Goal: Information Seeking & Learning: Check status

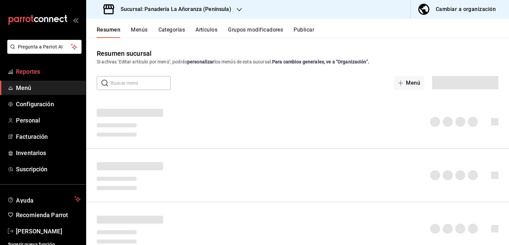
click at [31, 73] on span "Reportes" at bounding box center [48, 71] width 65 height 9
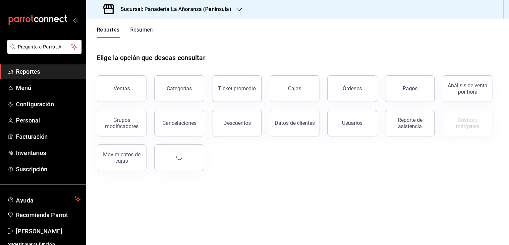
click at [351, 92] on button "Órdenes" at bounding box center [352, 88] width 50 height 27
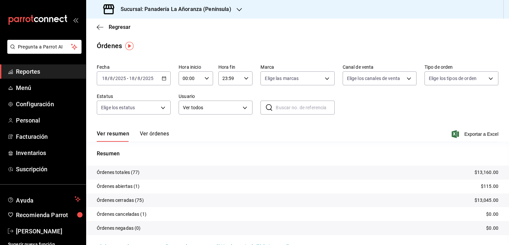
click at [217, 13] on h3 "Sucursal: Panadería La Añoranza (Península)" at bounding box center [173, 9] width 116 height 8
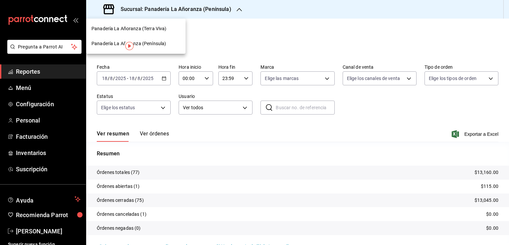
click at [133, 29] on span "Panadería La Añoranza (Terra Viva)" at bounding box center [128, 28] width 75 height 7
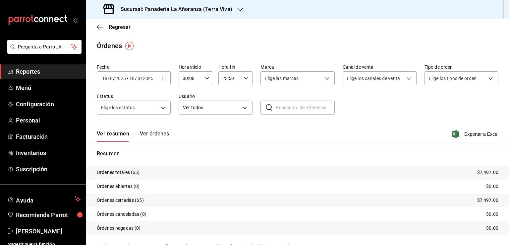
drag, startPoint x: 23, startPoint y: 70, endPoint x: 55, endPoint y: 79, distance: 33.0
click at [24, 70] on span "Reportes" at bounding box center [48, 71] width 65 height 9
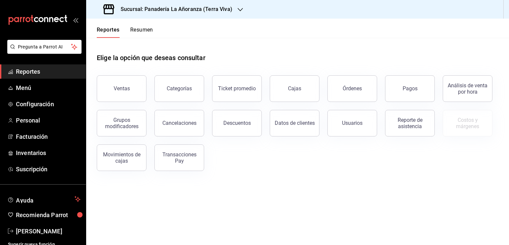
click at [28, 73] on span "Reportes" at bounding box center [48, 71] width 65 height 9
click at [133, 27] on button "Resumen" at bounding box center [141, 32] width 23 height 11
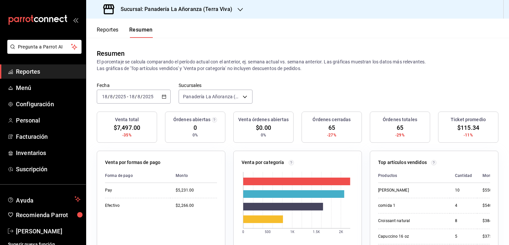
click at [231, 13] on div "Sucursal: Panadería La Añoranza (Terra Viva)" at bounding box center [168, 9] width 154 height 19
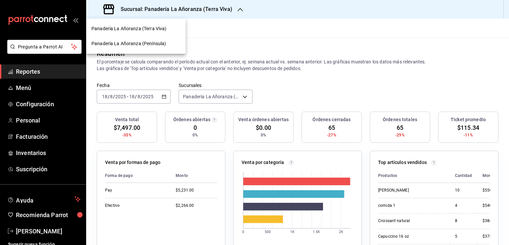
click at [155, 39] on div "Panadería La Añoranza (Península)" at bounding box center [135, 43] width 99 height 15
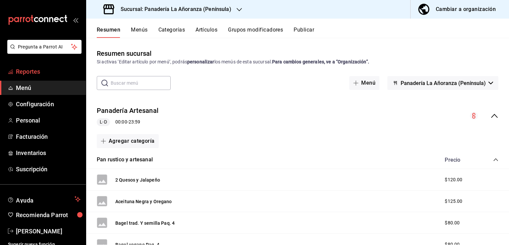
click at [29, 72] on span "Reportes" at bounding box center [48, 71] width 65 height 9
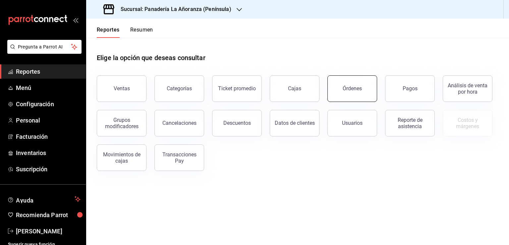
click at [345, 96] on button "Órdenes" at bounding box center [352, 88] width 50 height 27
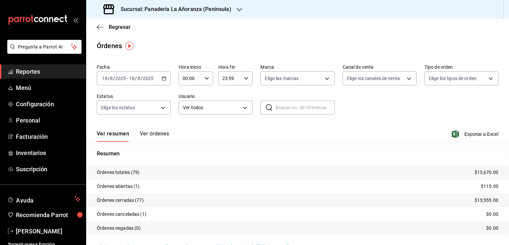
click at [231, 12] on div "Sucursal: Panadería La Añoranza (Península)" at bounding box center [167, 9] width 153 height 19
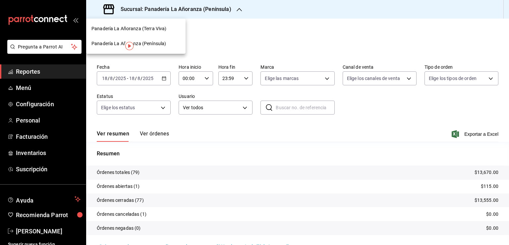
click at [161, 28] on span "Panadería La Añoranza (Terra Viva)" at bounding box center [128, 28] width 75 height 7
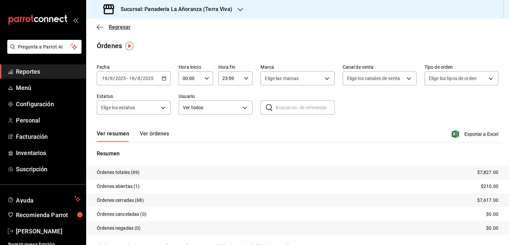
click at [99, 28] on icon "button" at bounding box center [100, 27] width 7 height 6
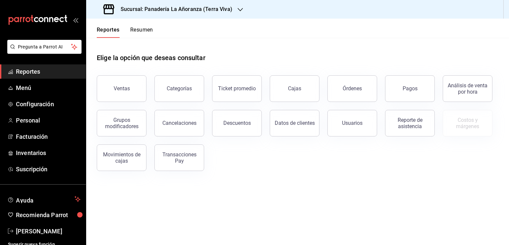
click at [138, 28] on button "Resumen" at bounding box center [141, 32] width 23 height 11
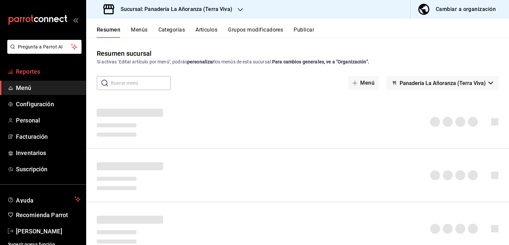
click at [31, 72] on span "Reportes" at bounding box center [48, 71] width 65 height 9
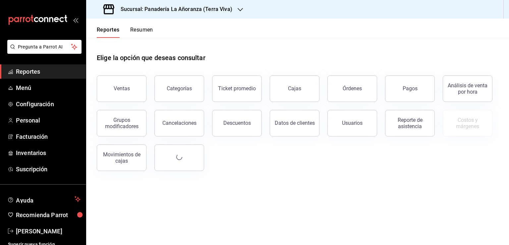
click at [345, 93] on button "Órdenes" at bounding box center [352, 88] width 50 height 27
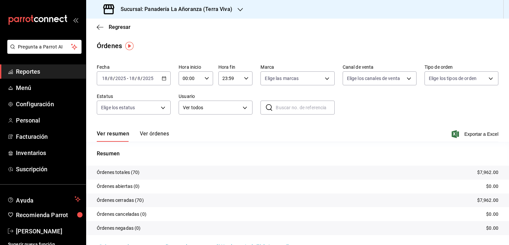
click at [224, 11] on h3 "Sucursal: Panadería La Añoranza (Terra Viva)" at bounding box center [173, 9] width 117 height 8
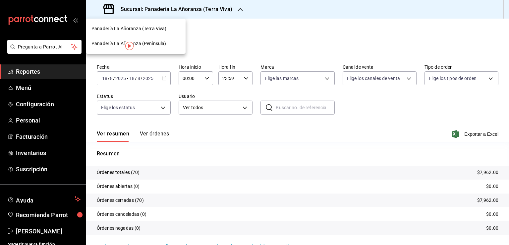
click at [144, 40] on span "Panadería La Añoranza (Península)" at bounding box center [128, 43] width 75 height 7
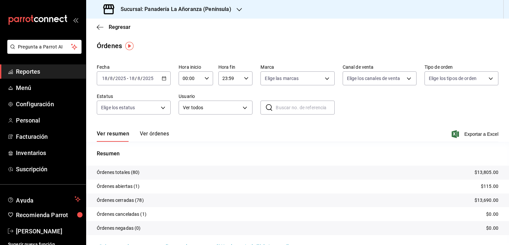
click at [25, 71] on span "Reportes" at bounding box center [48, 71] width 65 height 9
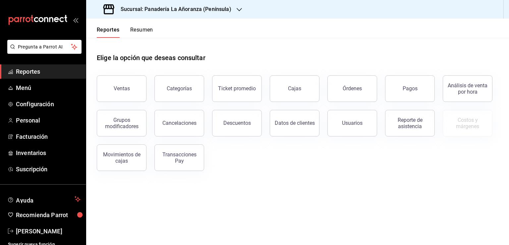
click at [36, 72] on span "Reportes" at bounding box center [48, 71] width 65 height 9
click at [343, 88] on button "Órdenes" at bounding box center [352, 88] width 50 height 27
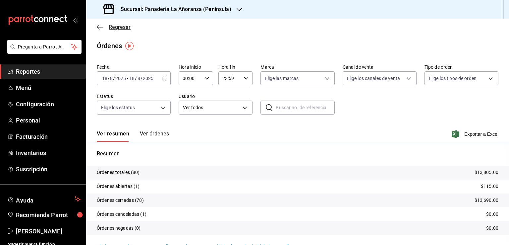
click at [101, 26] on icon "button" at bounding box center [100, 27] width 7 height 6
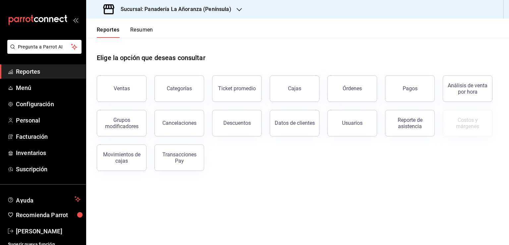
click at [30, 72] on span "Reportes" at bounding box center [48, 71] width 65 height 9
click at [353, 83] on button "Órdenes" at bounding box center [352, 88] width 50 height 27
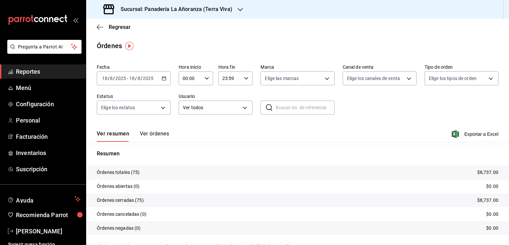
click at [240, 10] on icon "button" at bounding box center [240, 9] width 5 height 5
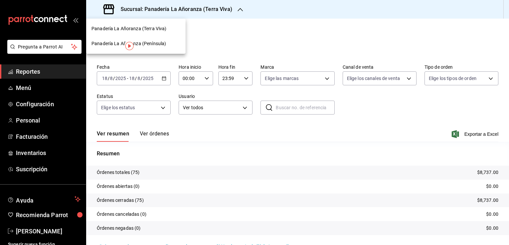
click at [163, 41] on span "Panadería La Añoranza (Península)" at bounding box center [128, 43] width 75 height 7
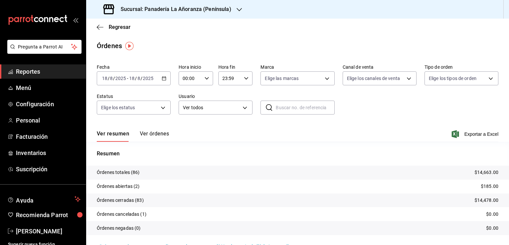
click at [215, 11] on h3 "Sucursal: Panadería La Añoranza (Península)" at bounding box center [173, 9] width 116 height 8
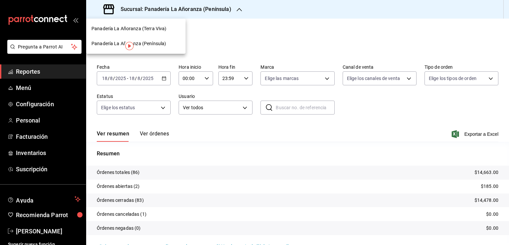
click at [155, 25] on span "Panadería La Añoranza (Terra Viva)" at bounding box center [128, 28] width 75 height 7
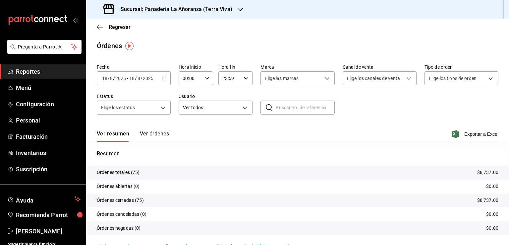
click at [125, 80] on input "2025" at bounding box center [120, 78] width 11 height 5
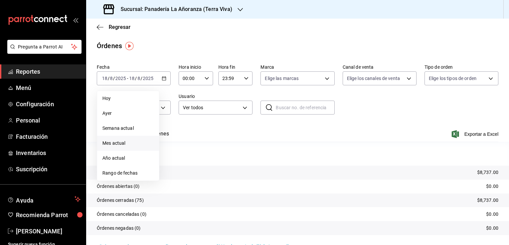
click at [126, 143] on span "Mes actual" at bounding box center [127, 142] width 51 height 7
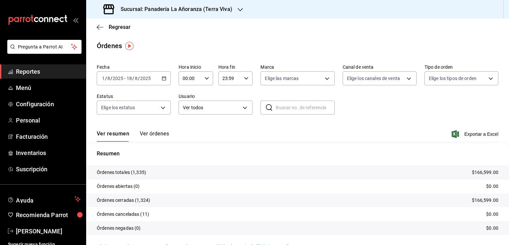
click at [195, 12] on h3 "Sucursal: Panadería La Añoranza (Terra Viva)" at bounding box center [173, 9] width 117 height 8
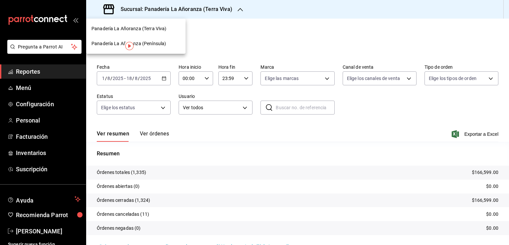
click at [160, 44] on span "Panadería La Añoranza (Península)" at bounding box center [128, 43] width 75 height 7
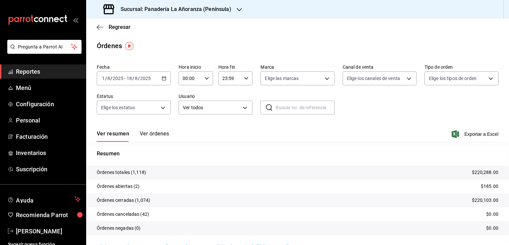
click at [30, 71] on span "Reportes" at bounding box center [48, 71] width 65 height 9
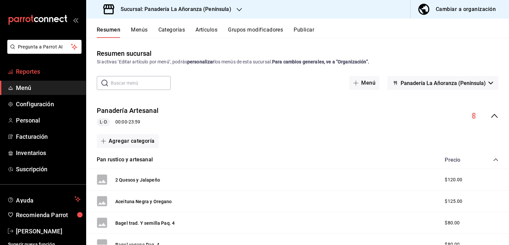
click at [27, 71] on span "Reportes" at bounding box center [48, 71] width 65 height 9
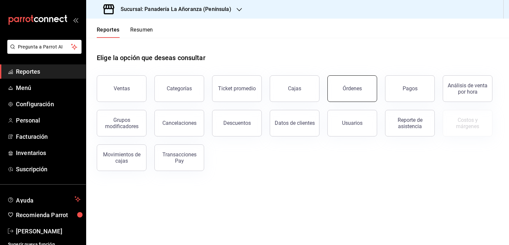
click at [339, 88] on button "Órdenes" at bounding box center [352, 88] width 50 height 27
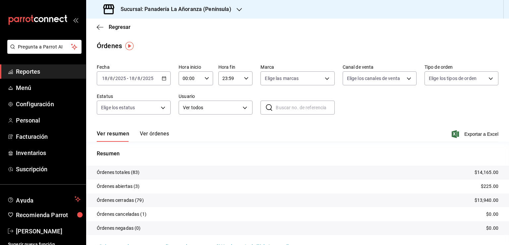
click at [237, 8] on icon "button" at bounding box center [239, 9] width 5 height 5
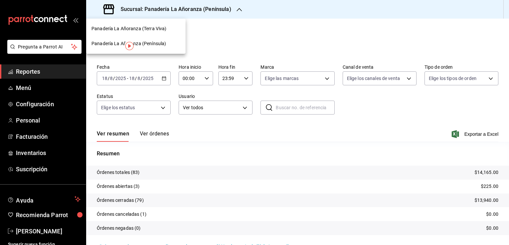
click at [162, 28] on span "Panadería La Añoranza (Terra Viva)" at bounding box center [128, 28] width 75 height 7
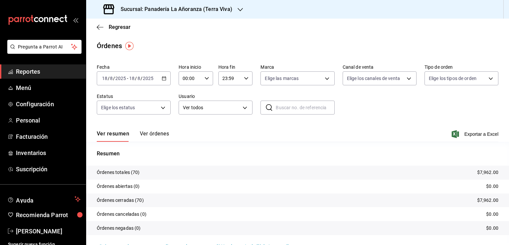
click at [36, 70] on span "Reportes" at bounding box center [48, 71] width 65 height 9
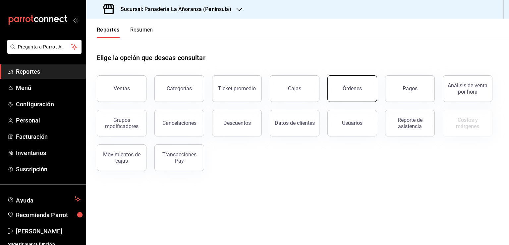
click at [355, 94] on button "Órdenes" at bounding box center [352, 88] width 50 height 27
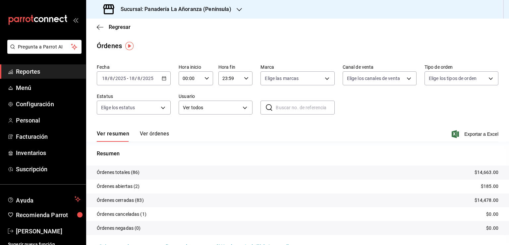
click at [232, 11] on div "Sucursal: Panadería La Añoranza (Península)" at bounding box center [167, 9] width 153 height 19
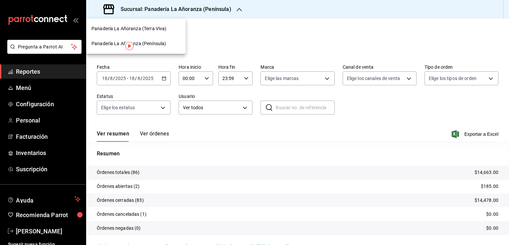
click at [153, 27] on span "Panadería La Añoranza (Terra Viva)" at bounding box center [128, 28] width 75 height 7
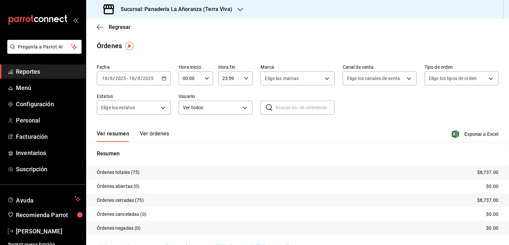
click at [29, 71] on span "Reportes" at bounding box center [48, 71] width 65 height 9
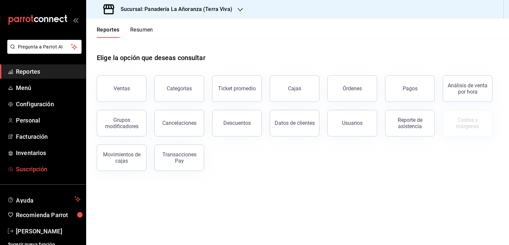
click at [36, 164] on span "Suscripción" at bounding box center [48, 168] width 65 height 9
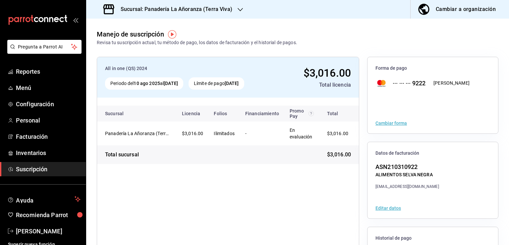
click at [234, 7] on div "Sucursal: Panadería La Añoranza (Terra Viva)" at bounding box center [168, 9] width 154 height 19
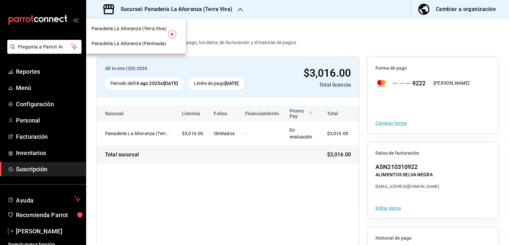
click at [159, 41] on span "Panadería La Añoranza (Península)" at bounding box center [128, 43] width 75 height 7
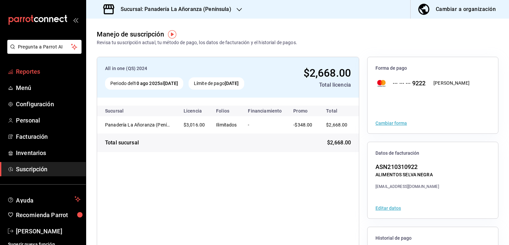
click at [38, 69] on span "Reportes" at bounding box center [48, 71] width 65 height 9
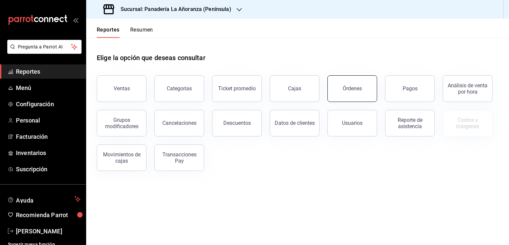
click at [367, 81] on button "Órdenes" at bounding box center [352, 88] width 50 height 27
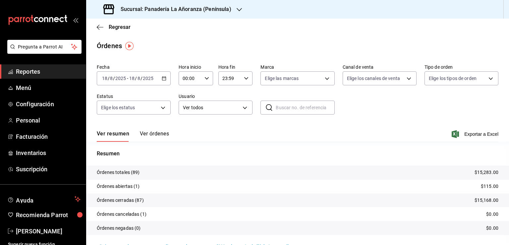
click at [220, 7] on h3 "Sucursal: Panadería La Añoranza (Península)" at bounding box center [173, 9] width 116 height 8
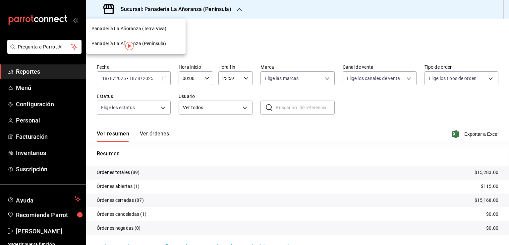
click at [164, 29] on span "Panadería La Añoranza (Terra Viva)" at bounding box center [128, 28] width 75 height 7
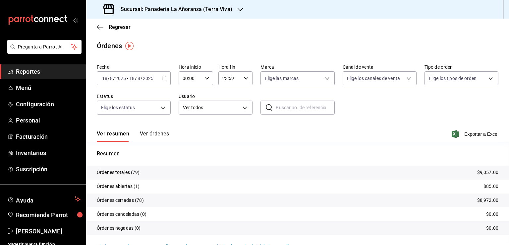
click at [388, 164] on div "Resumen Órdenes totales (79) $9,057.00 Órdenes abiertas (1) $85.00 Órdenes cerr…" at bounding box center [297, 195] width 423 height 93
click at [22, 73] on span "Reportes" at bounding box center [48, 71] width 65 height 9
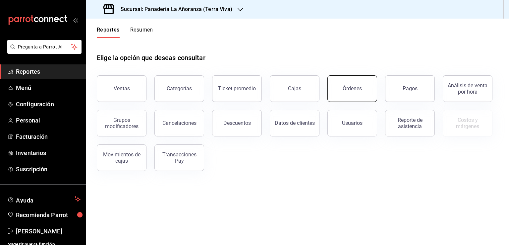
click at [370, 84] on button "Órdenes" at bounding box center [352, 88] width 50 height 27
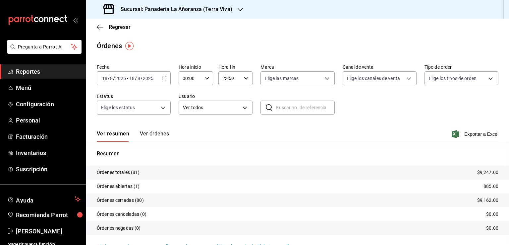
click at [221, 9] on h3 "Sucursal: Panadería La Añoranza (Terra Viva)" at bounding box center [173, 9] width 117 height 8
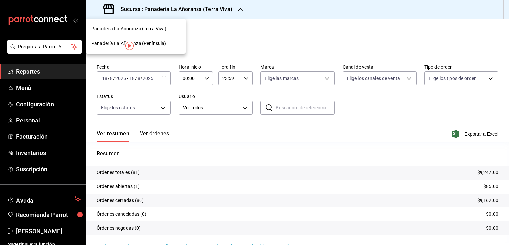
click at [146, 46] on span "Panadería La Añoranza (Península)" at bounding box center [128, 43] width 75 height 7
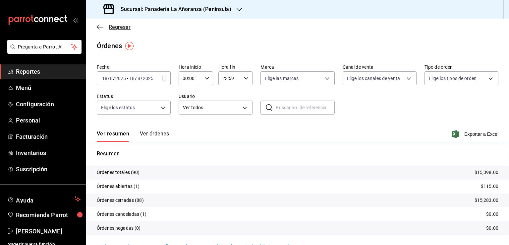
click at [100, 28] on icon "button" at bounding box center [100, 27] width 7 height 6
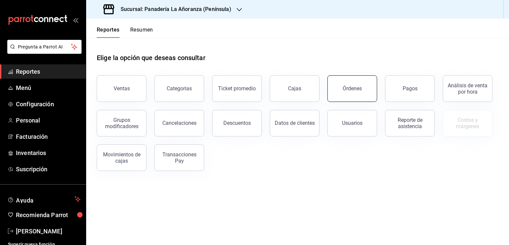
click at [341, 93] on button "Órdenes" at bounding box center [352, 88] width 50 height 27
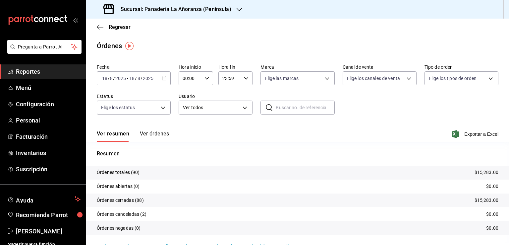
click at [230, 11] on div "Sucursal: Panadería La Añoranza (Península)" at bounding box center [167, 9] width 153 height 19
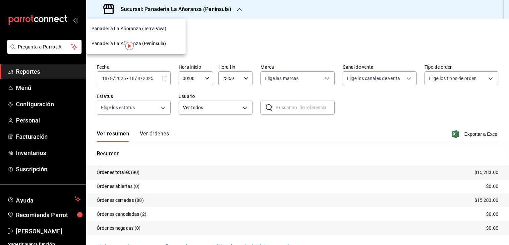
click at [154, 31] on span "Panadería La Añoranza (Terra Viva)" at bounding box center [128, 28] width 75 height 7
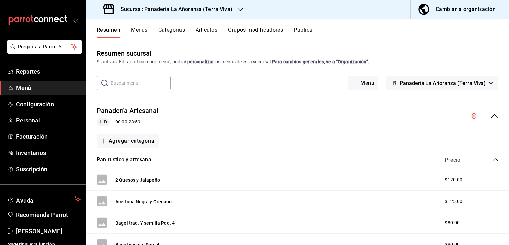
click at [33, 89] on span "Menú" at bounding box center [48, 87] width 65 height 9
click at [40, 70] on span "Reportes" at bounding box center [48, 71] width 65 height 9
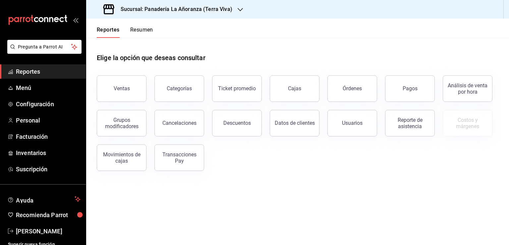
click at [141, 32] on button "Resumen" at bounding box center [141, 32] width 23 height 11
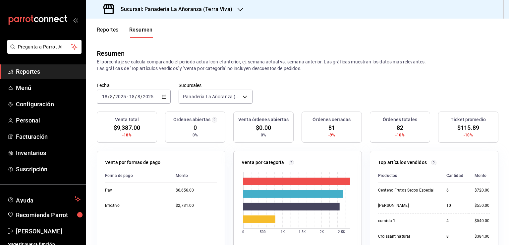
click at [238, 10] on icon "button" at bounding box center [240, 9] width 5 height 5
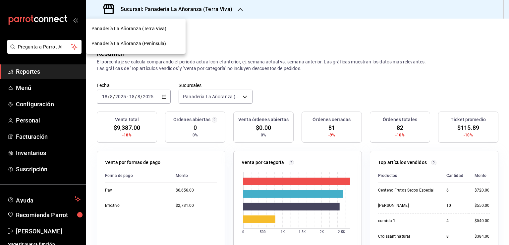
click at [150, 45] on span "Panadería La Añoranza (Península)" at bounding box center [128, 43] width 75 height 7
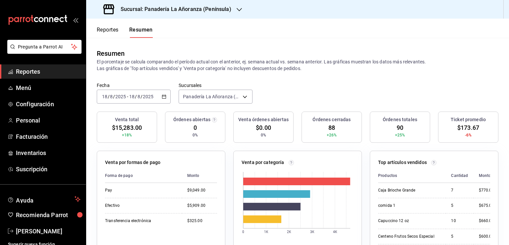
click at [31, 70] on span "Reportes" at bounding box center [48, 71] width 65 height 9
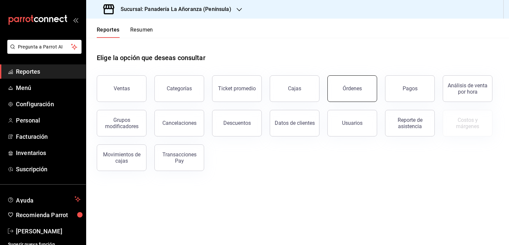
click at [347, 91] on button "Órdenes" at bounding box center [352, 88] width 50 height 27
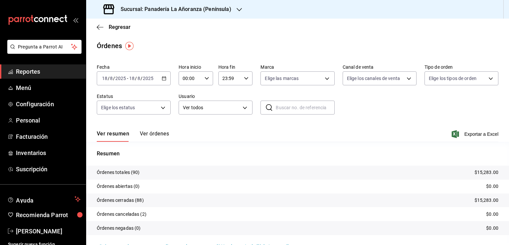
click at [138, 74] on div "[DATE] [DATE] - [DATE] [DATE]" at bounding box center [134, 78] width 74 height 14
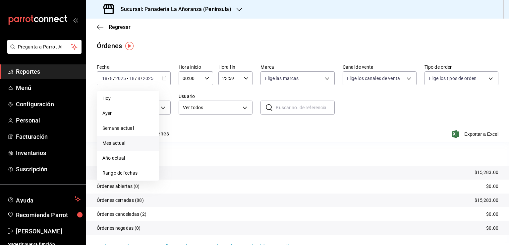
click at [115, 142] on span "Mes actual" at bounding box center [127, 142] width 51 height 7
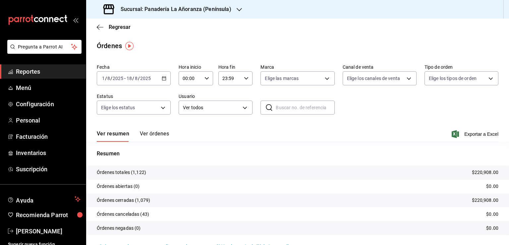
click at [233, 11] on div "Sucursal: Panadería La Añoranza (Península)" at bounding box center [167, 9] width 153 height 19
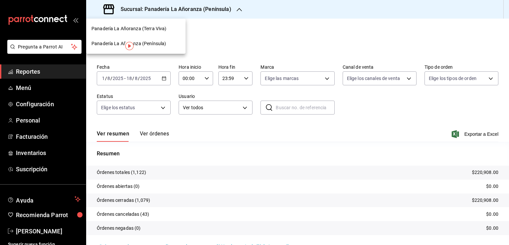
click at [152, 29] on span "Panadería La Añoranza (Terra Viva)" at bounding box center [128, 28] width 75 height 7
